Goal: Information Seeking & Learning: Learn about a topic

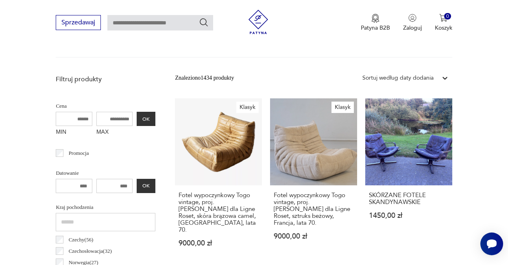
scroll to position [269, 0]
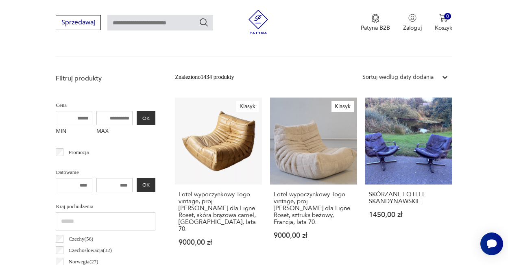
click at [97, 115] on input "MAX" at bounding box center [114, 118] width 37 height 14
type input "****"
click at [137, 116] on button "OK" at bounding box center [146, 118] width 19 height 14
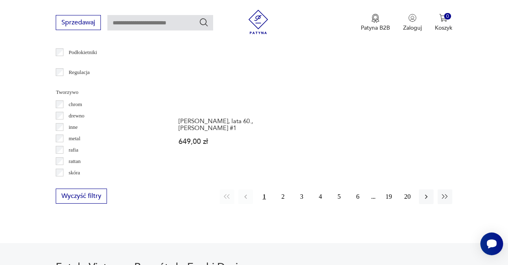
scroll to position [1138, 0]
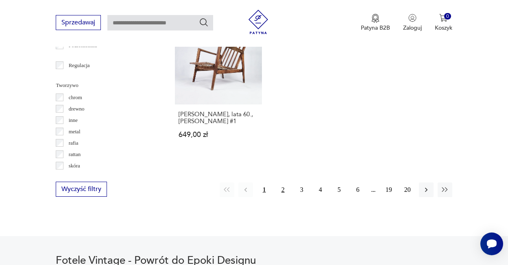
click at [280, 197] on button "2" at bounding box center [283, 190] width 15 height 15
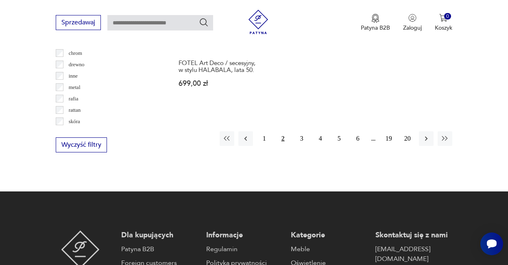
scroll to position [1178, 0]
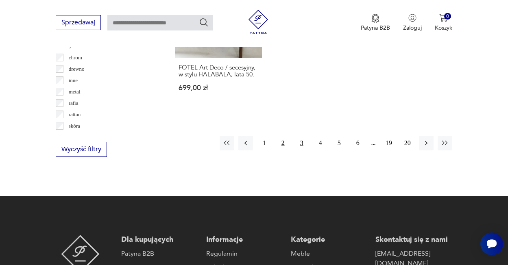
click at [300, 151] on button "3" at bounding box center [302, 143] width 15 height 15
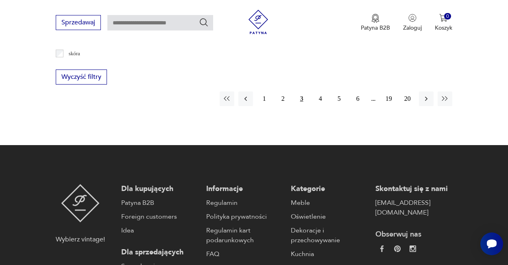
scroll to position [1278, 0]
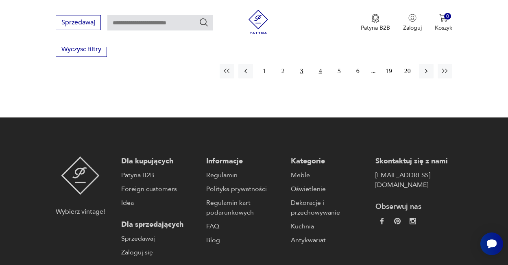
click at [322, 79] on button "4" at bounding box center [320, 71] width 15 height 15
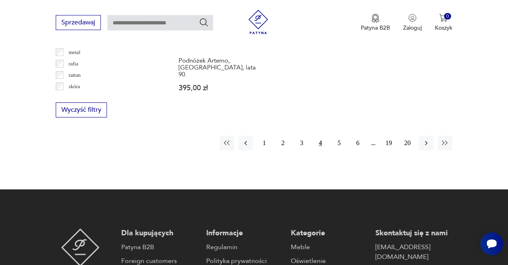
scroll to position [1223, 0]
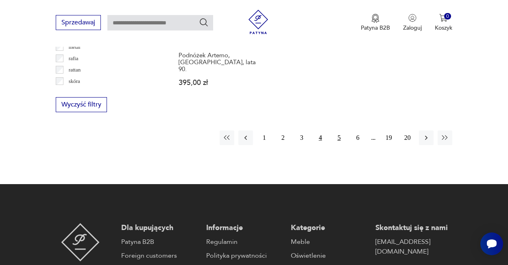
click at [334, 145] on button "5" at bounding box center [339, 138] width 15 height 15
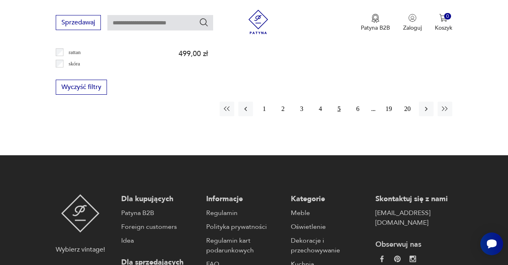
scroll to position [1245, 0]
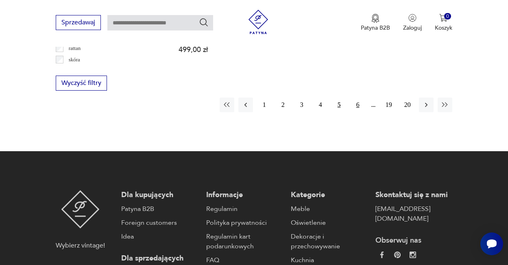
click at [354, 112] on button "6" at bounding box center [358, 105] width 15 height 15
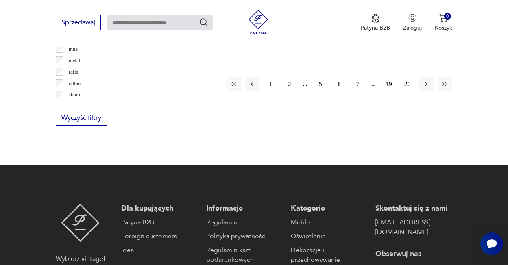
scroll to position [1290, 0]
